Goal: Obtain resource: Download file/media

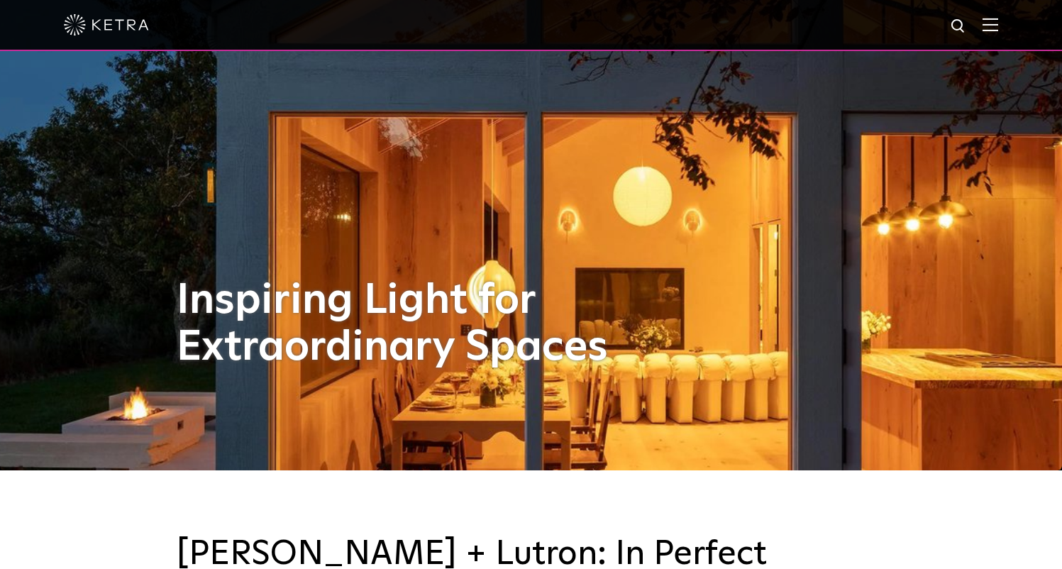
scroll to position [99, 0]
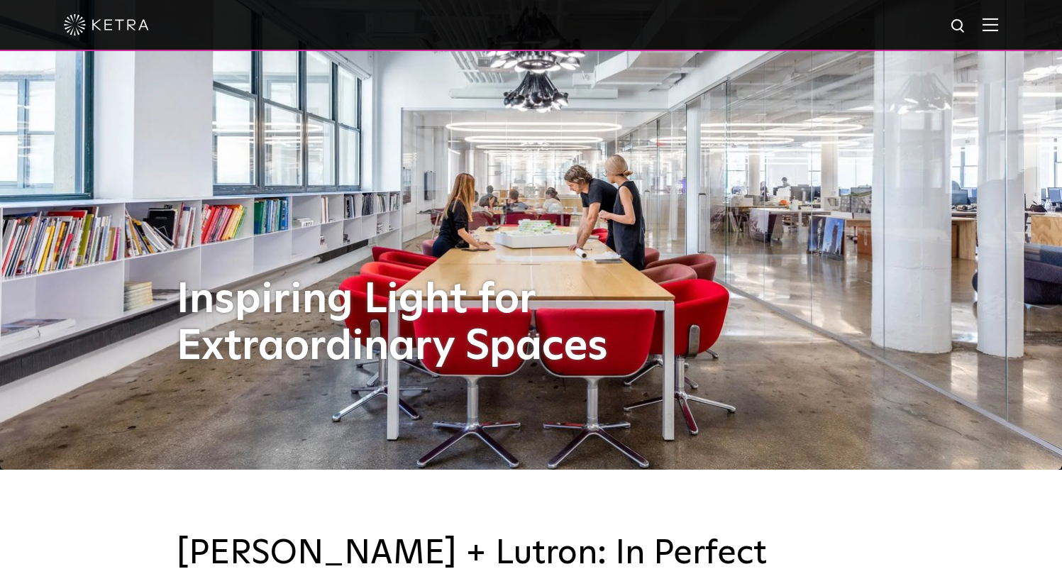
click at [991, 28] on img at bounding box center [990, 24] width 16 height 13
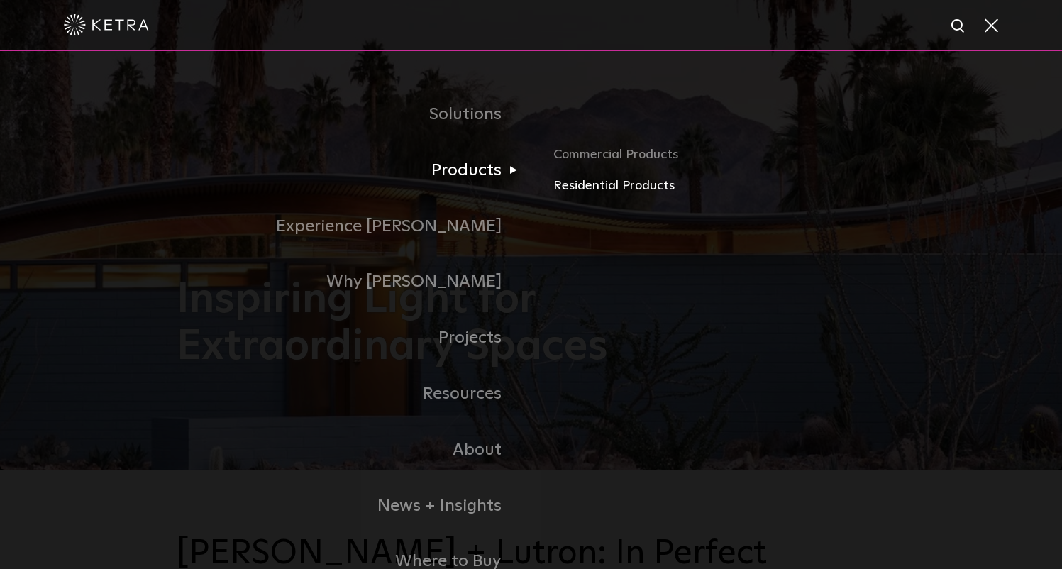
click at [613, 187] on link "Residential Products" at bounding box center [719, 186] width 332 height 21
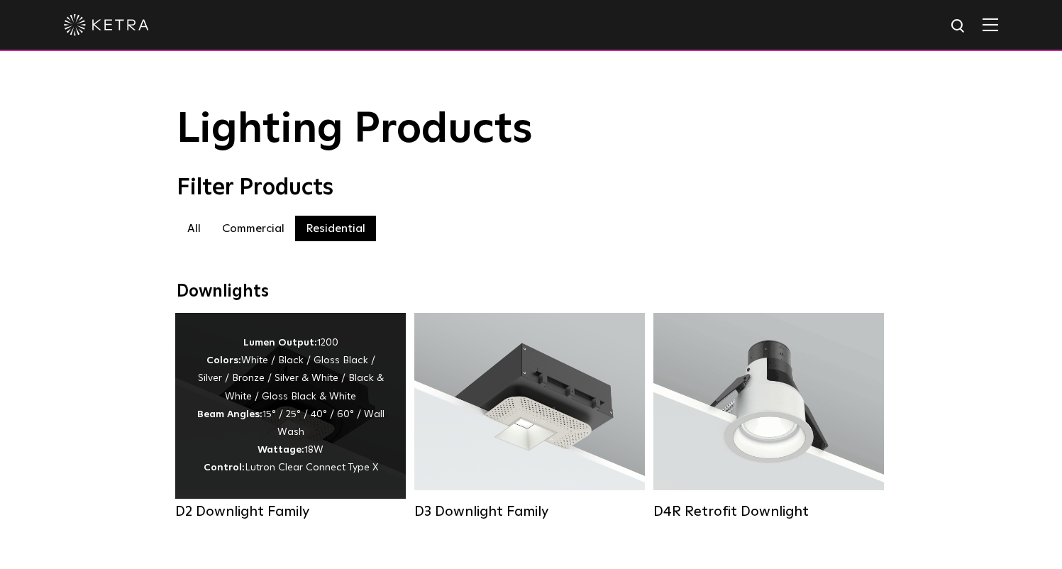
click at [280, 386] on div "Lumen Output: 1200 Colors: White / Black / Gloss Black / Silver / Bronze / Silv…" at bounding box center [290, 405] width 188 height 143
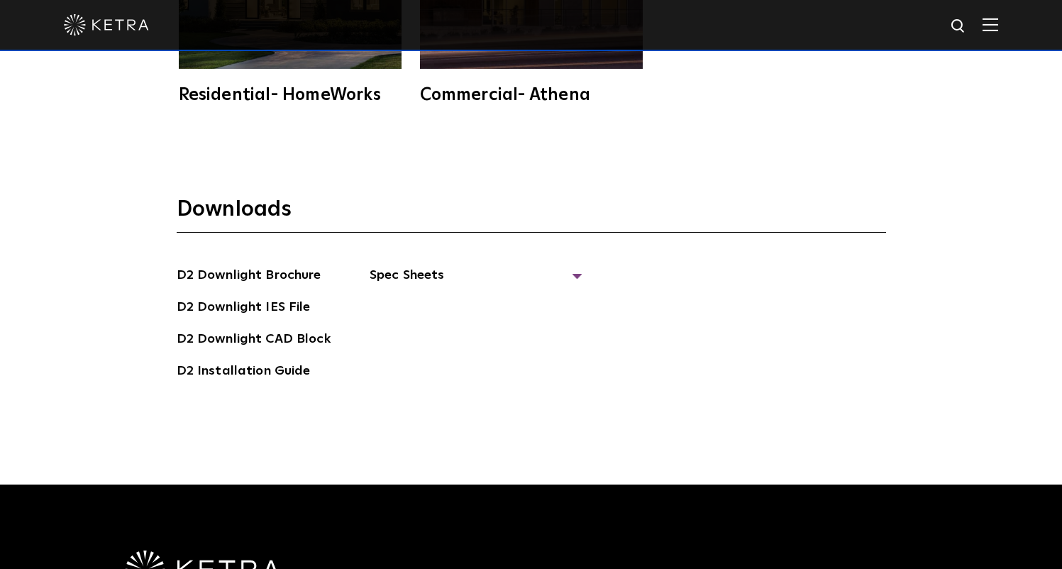
scroll to position [3817, 0]
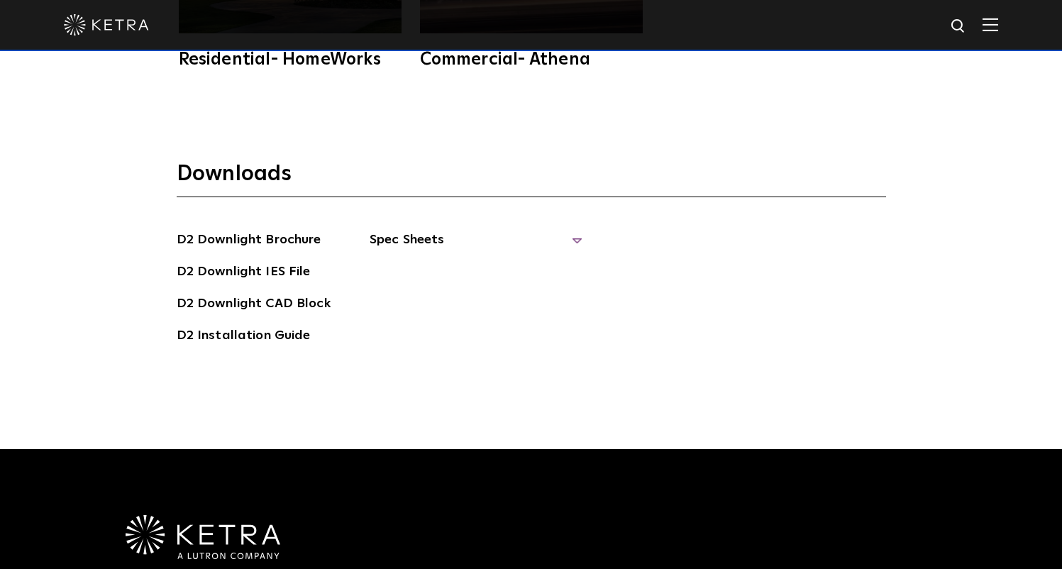
click at [552, 230] on span "Spec Sheets" at bounding box center [475, 245] width 213 height 31
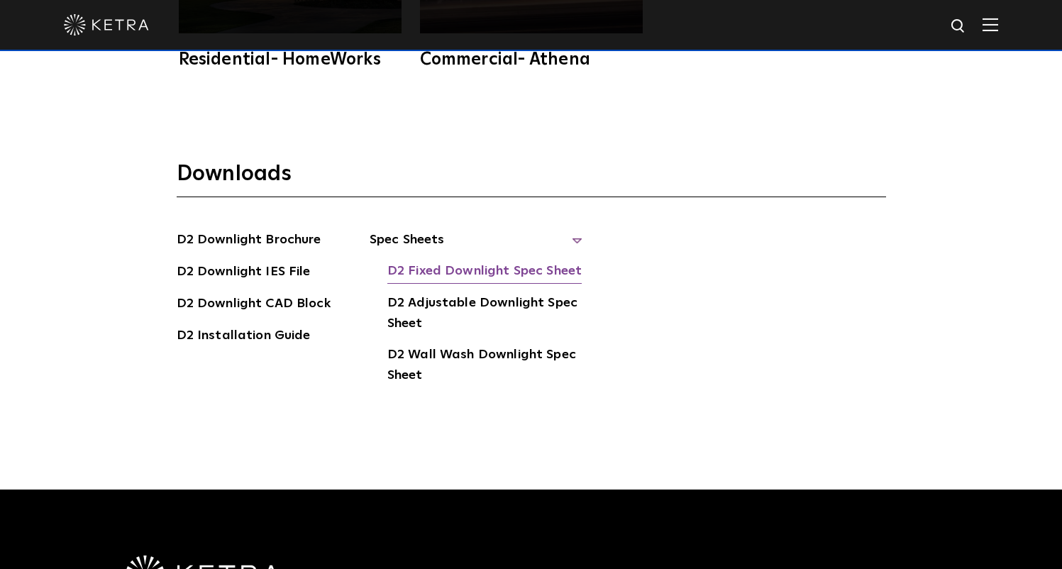
click at [503, 261] on link "D2 Fixed Downlight Spec Sheet" at bounding box center [484, 272] width 194 height 23
